Goal: Information Seeking & Learning: Stay updated

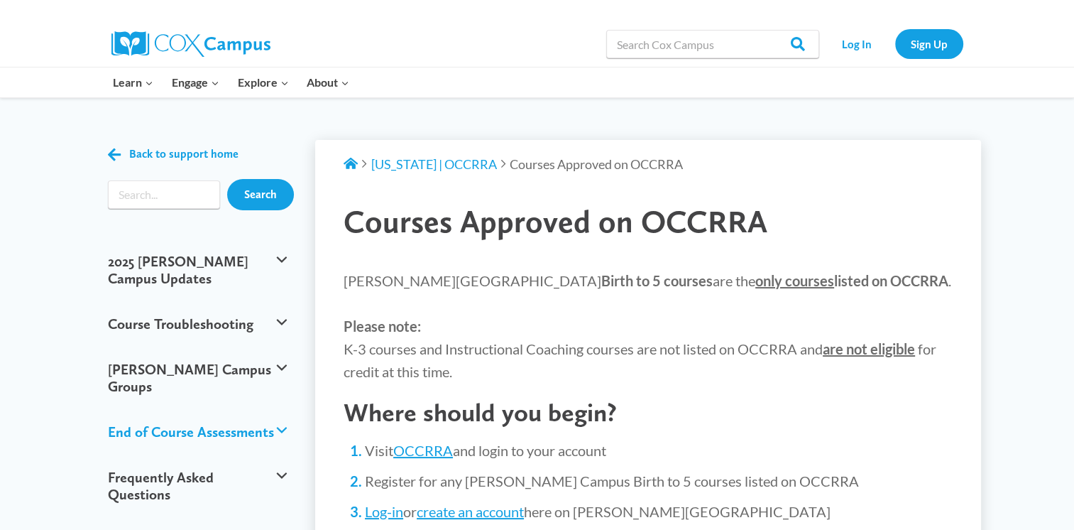
click at [277, 409] on button "End of Course Assessments" at bounding box center [198, 431] width 194 height 45
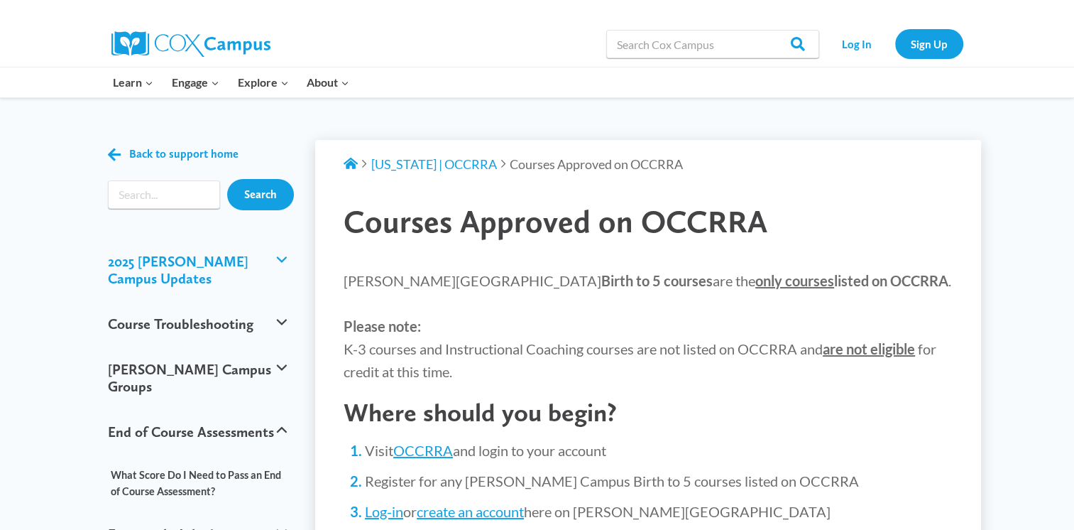
click at [278, 260] on button "2025 [PERSON_NAME] Campus Updates" at bounding box center [198, 270] width 194 height 62
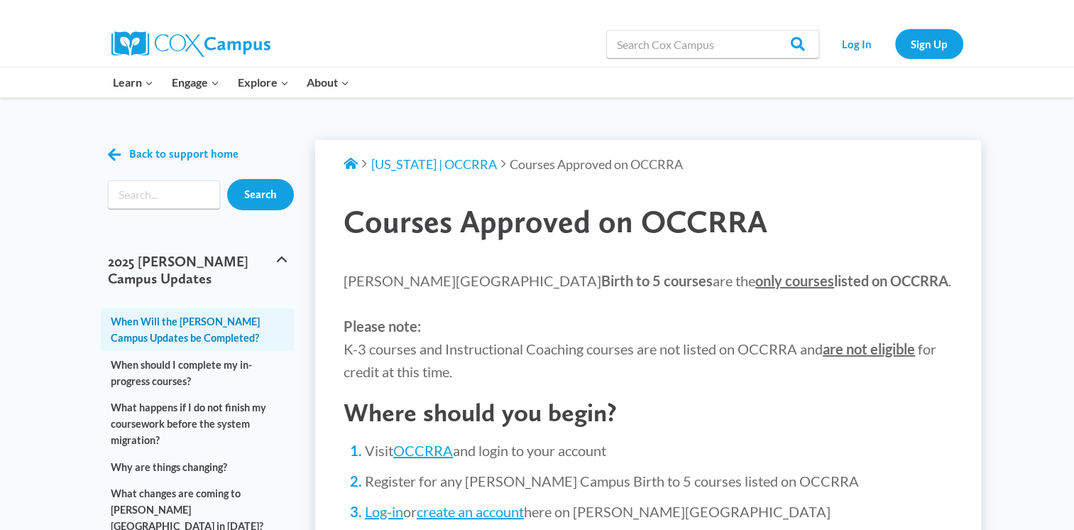
drag, startPoint x: 222, startPoint y: 309, endPoint x: 160, endPoint y: 313, distance: 61.9
click at [160, 313] on link "When Will the [PERSON_NAME] Campus Updates be Completed?" at bounding box center [198, 329] width 194 height 43
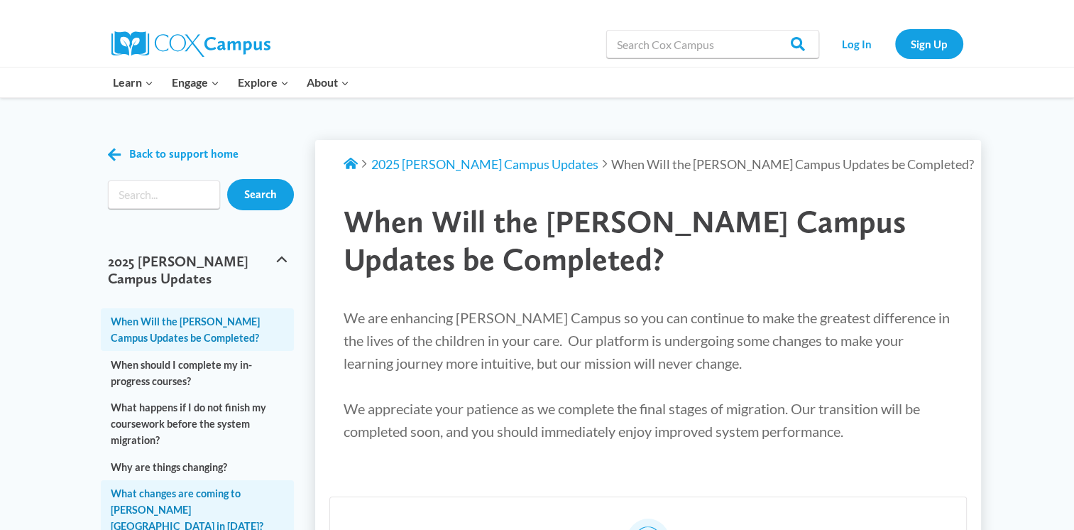
drag, startPoint x: 1079, startPoint y: 519, endPoint x: 155, endPoint y: 492, distance: 924.7
drag, startPoint x: 155, startPoint y: 492, endPoint x: 116, endPoint y: 493, distance: 38.3
click at [153, 480] on link "What changes are coming to [PERSON_NAME][GEOGRAPHIC_DATA] in [DATE]?" at bounding box center [198, 510] width 194 height 60
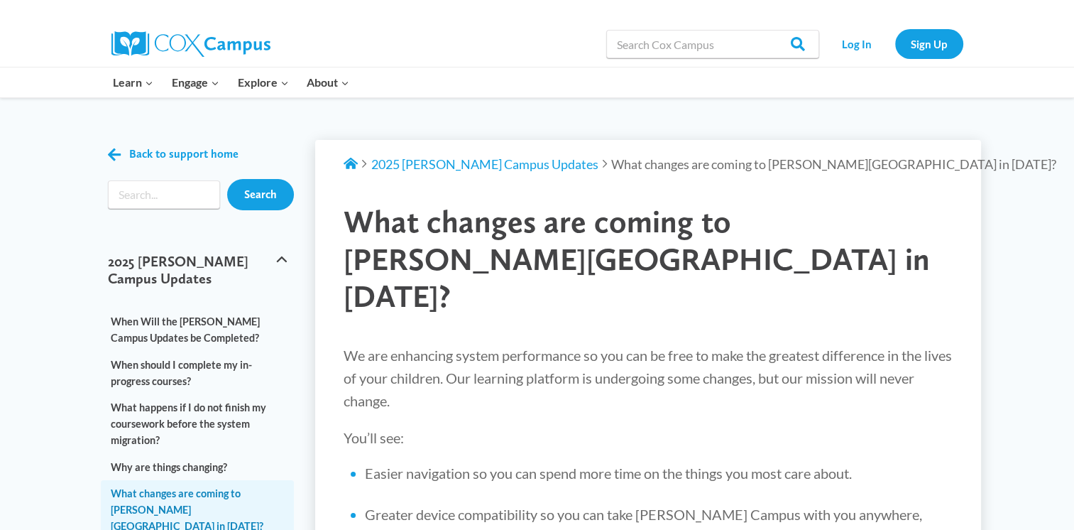
drag, startPoint x: 1078, startPoint y: 515, endPoint x: 858, endPoint y: 246, distance: 347.6
drag, startPoint x: 858, startPoint y: 246, endPoint x: 783, endPoint y: 257, distance: 76.0
click at [783, 257] on h1 "What changes are coming to [PERSON_NAME][GEOGRAPHIC_DATA] in [DATE]?" at bounding box center [648, 259] width 609 height 112
